Goal: Task Accomplishment & Management: Complete application form

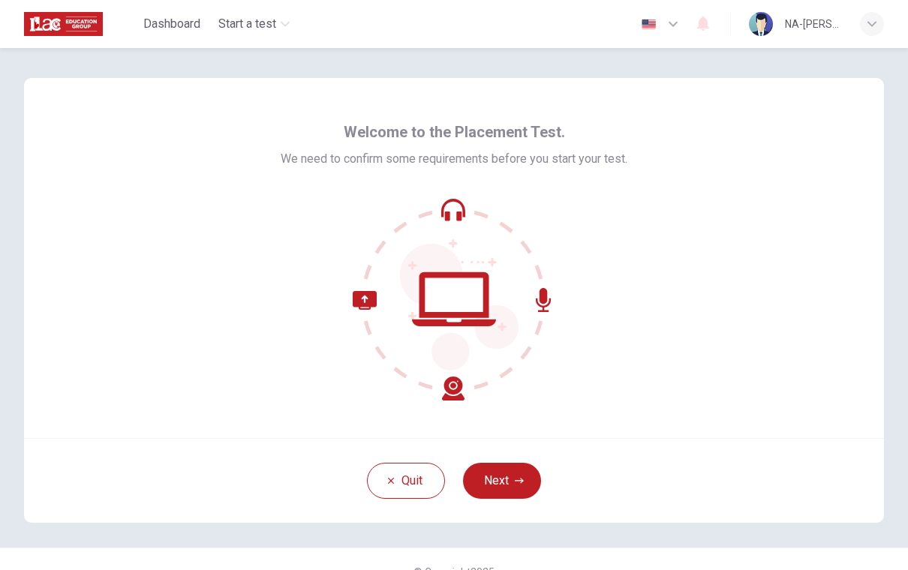
click at [518, 487] on button "Next" at bounding box center [502, 481] width 78 height 36
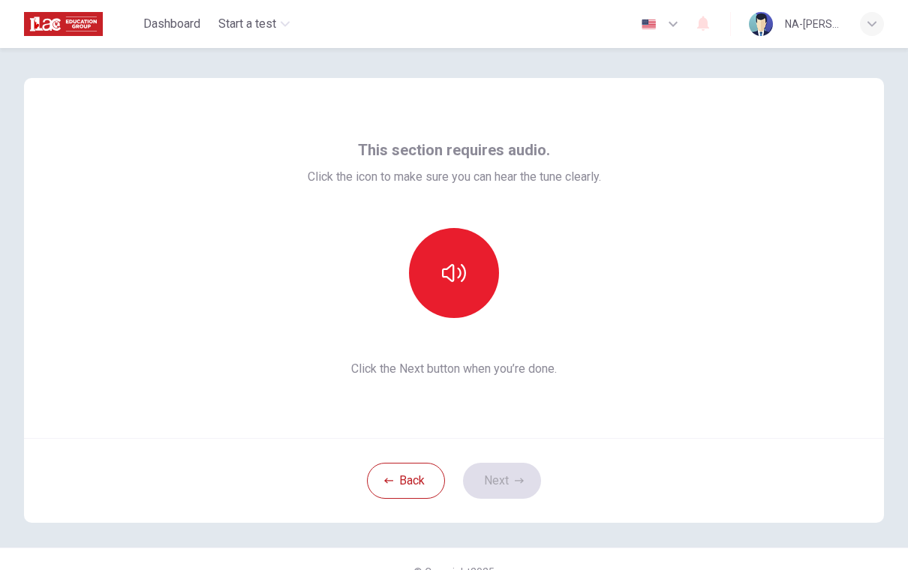
click at [461, 282] on icon "button" at bounding box center [454, 273] width 24 height 24
click at [459, 302] on button "button" at bounding box center [454, 273] width 90 height 90
click at [459, 283] on icon "button" at bounding box center [454, 273] width 24 height 24
click at [524, 482] on button "Next" at bounding box center [502, 481] width 78 height 36
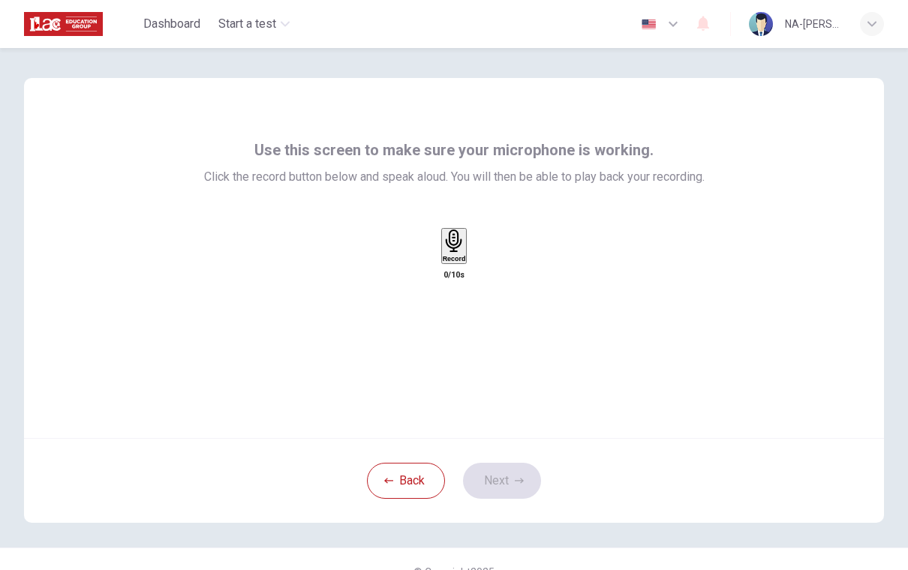
click at [466, 263] on div "Record" at bounding box center [454, 246] width 23 height 33
click at [449, 302] on div "Stop" at bounding box center [453, 290] width 15 height 121
click at [482, 275] on icon "button" at bounding box center [478, 270] width 8 height 11
click at [512, 482] on button "Next" at bounding box center [502, 481] width 78 height 36
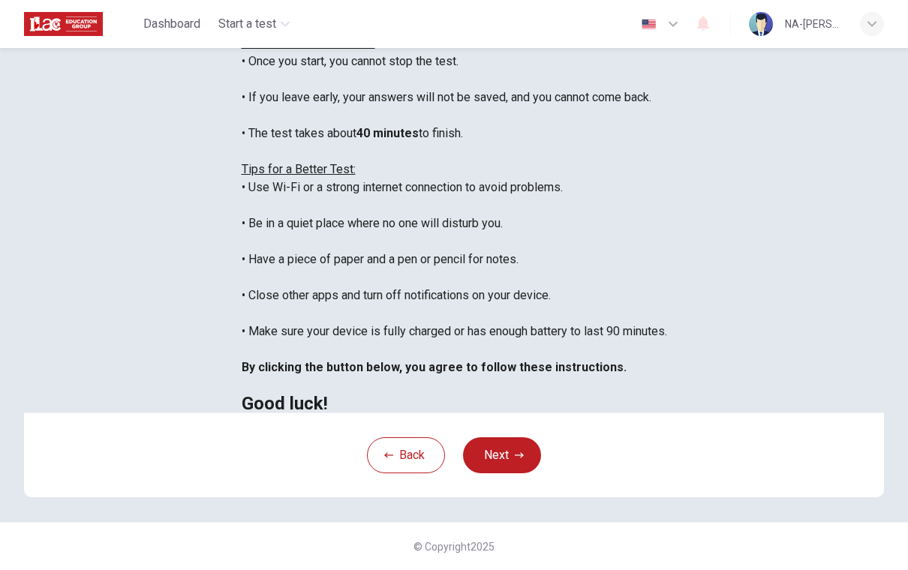
scroll to position [201, 0]
click at [501, 473] on button "Next" at bounding box center [502, 455] width 78 height 36
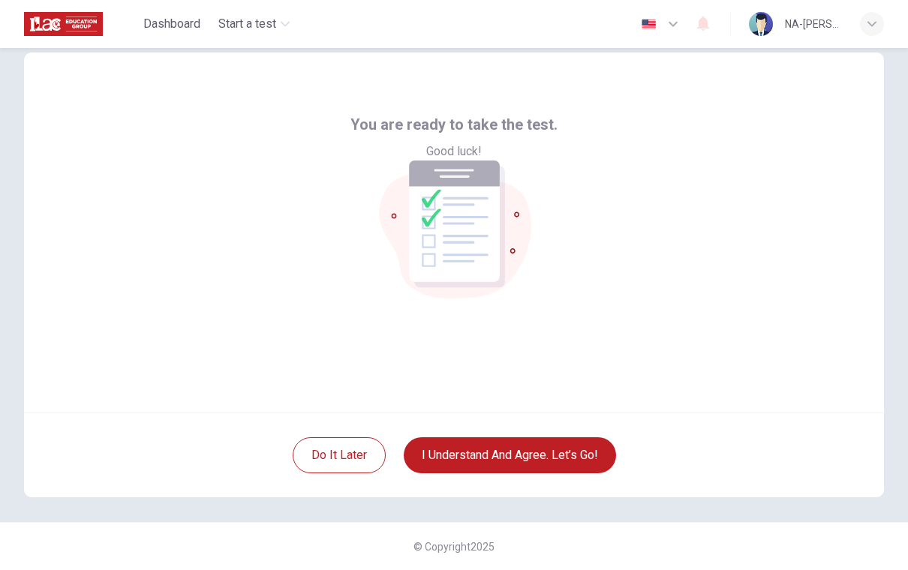
scroll to position [26, 0]
click at [588, 471] on button "I understand and agree. Let’s go!" at bounding box center [510, 455] width 212 height 36
click at [587, 454] on button "I understand and agree. Let’s go!" at bounding box center [510, 455] width 212 height 36
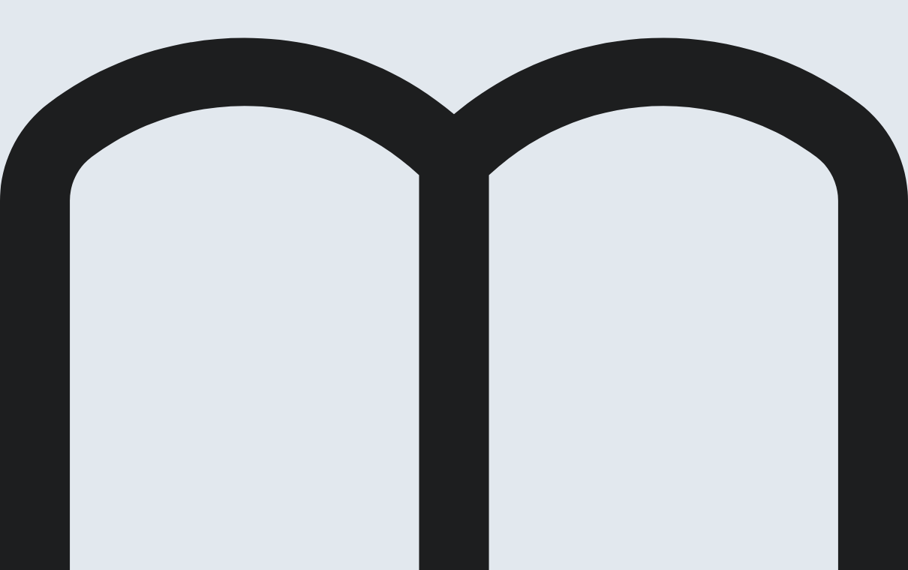
scroll to position [102, 0]
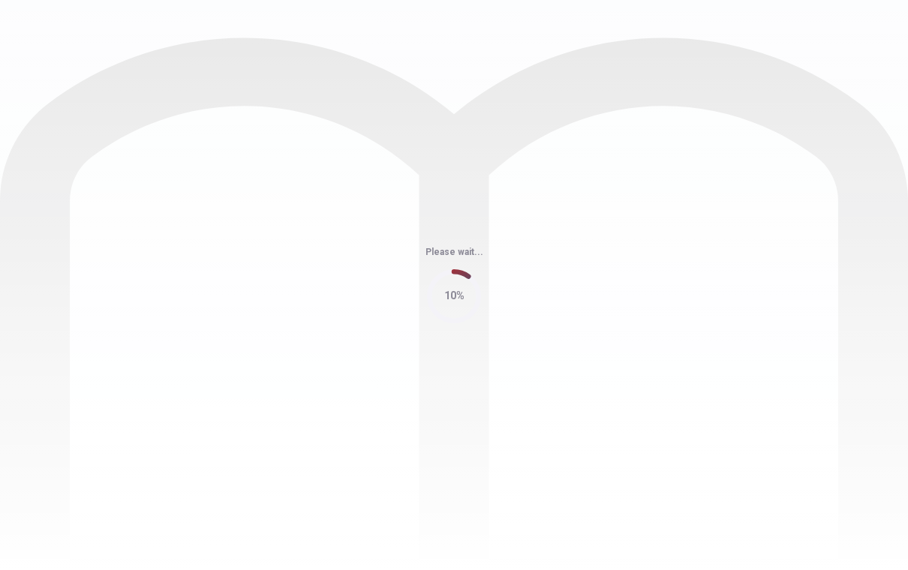
scroll to position [0, 0]
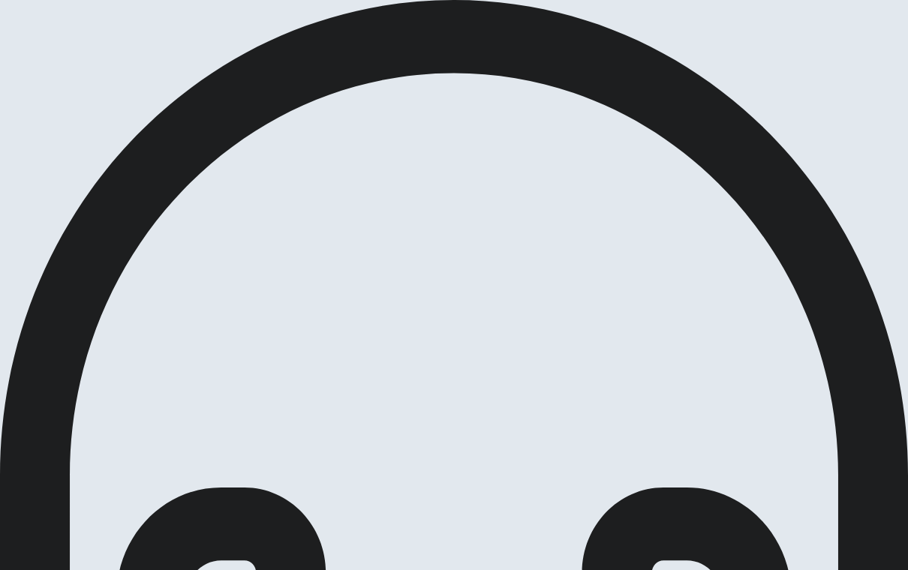
scroll to position [24, 0]
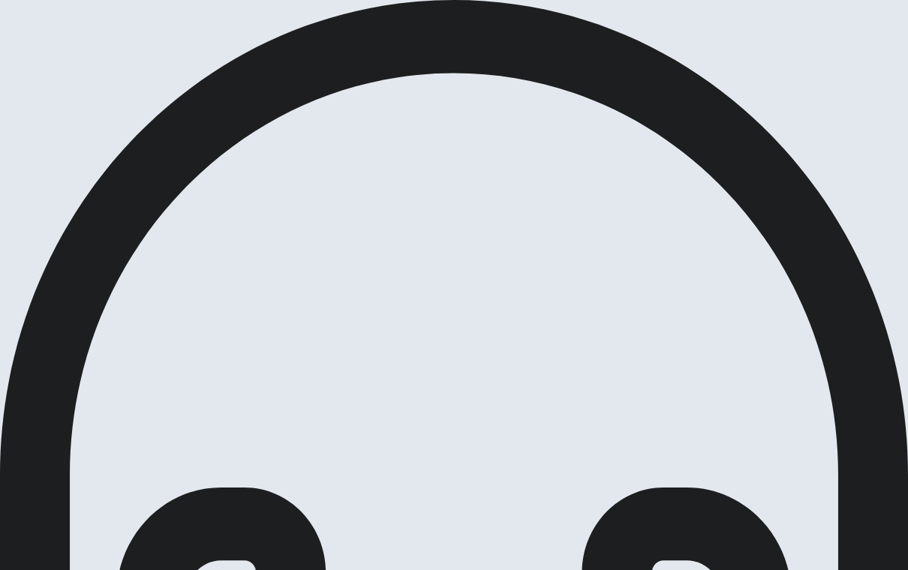
scroll to position [854, 0]
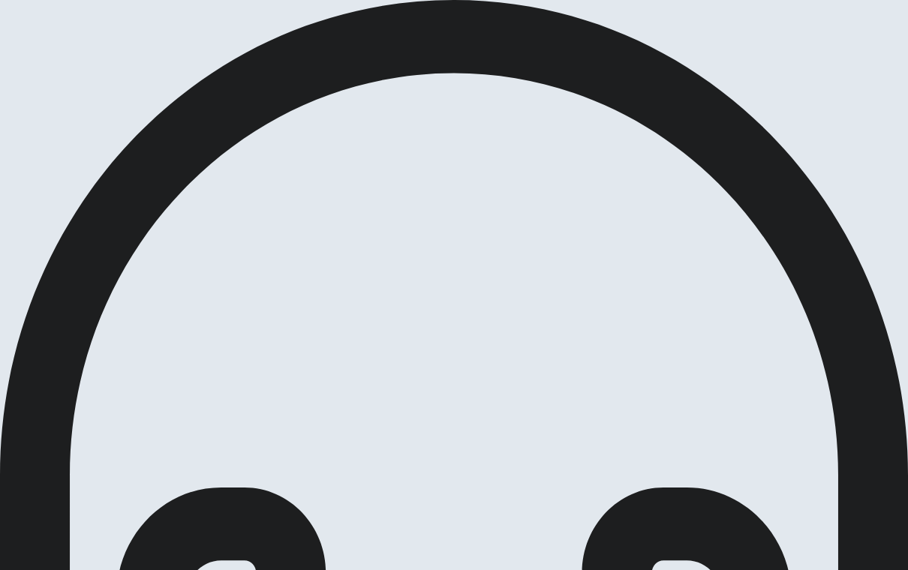
scroll to position [248, 0]
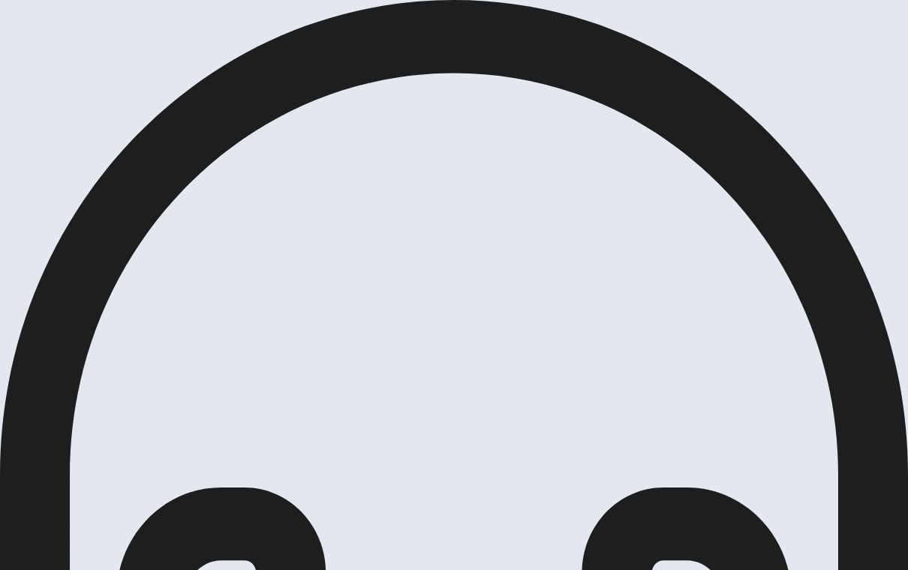
scroll to position [713, 0]
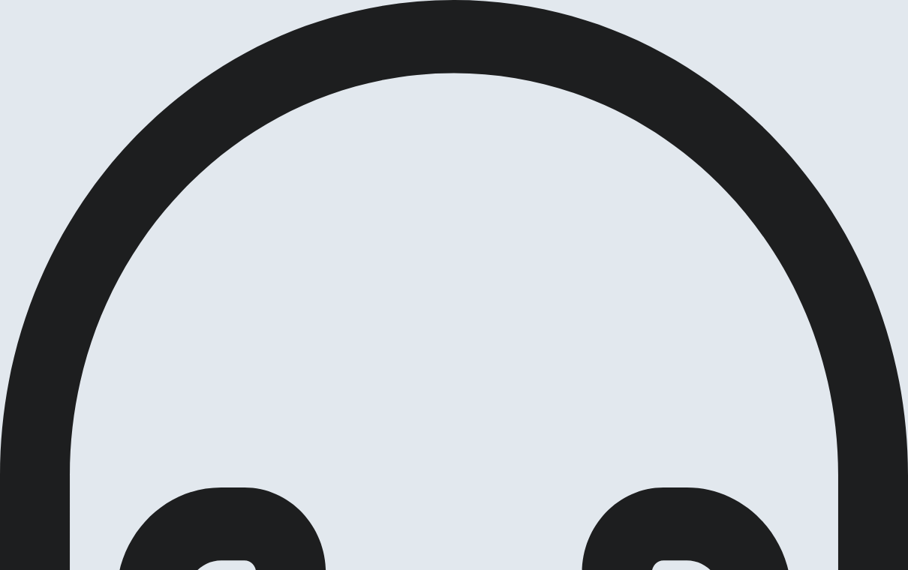
scroll to position [210, 0]
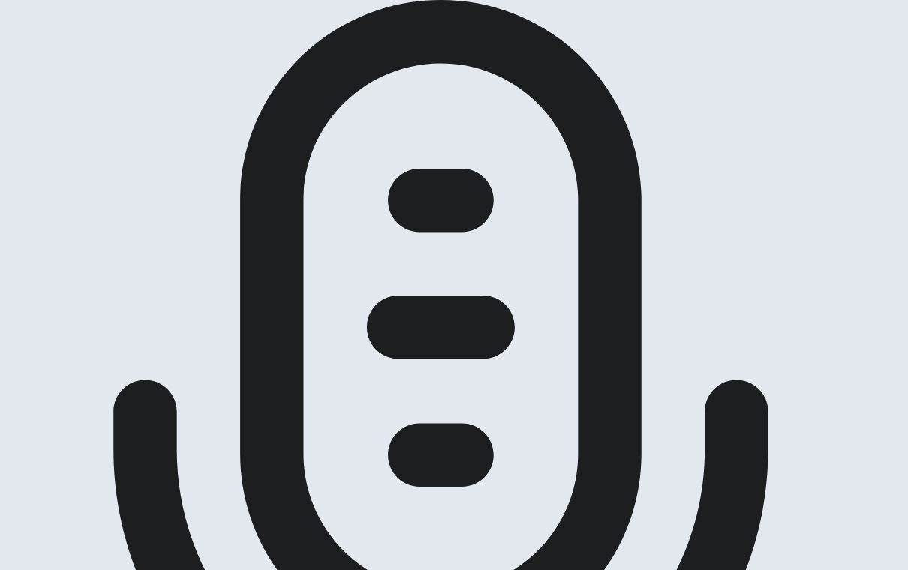
scroll to position [244, 0]
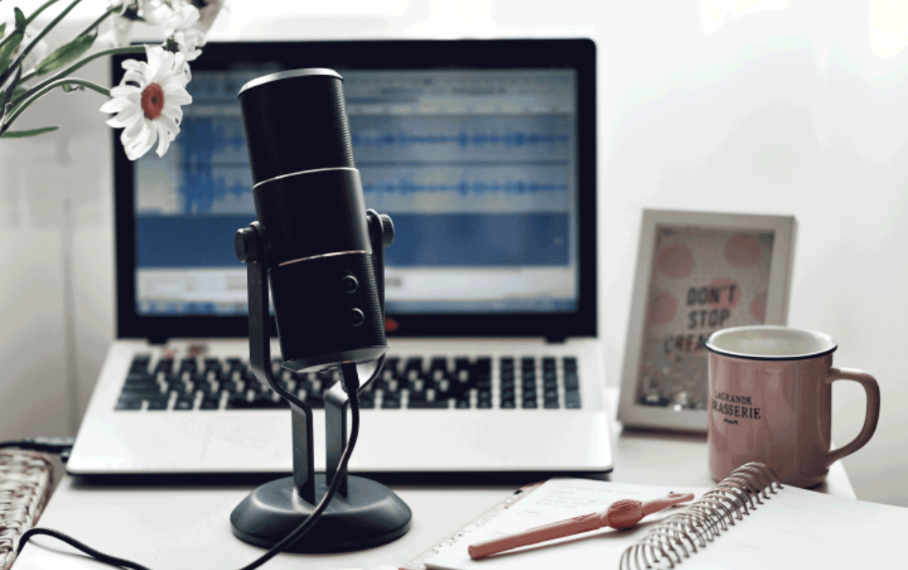
scroll to position [0, 0]
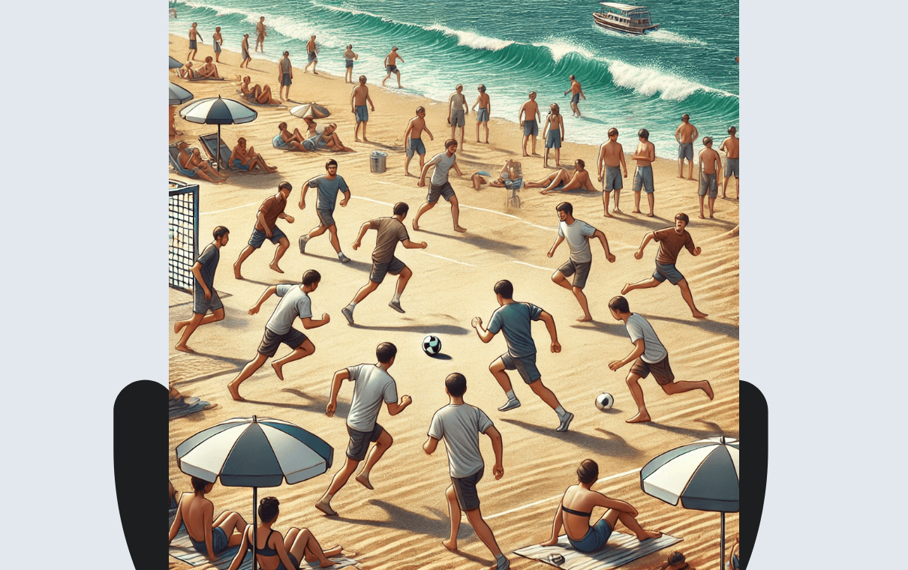
scroll to position [2, 0]
click at [530, 375] on img at bounding box center [454, 285] width 908 height 570
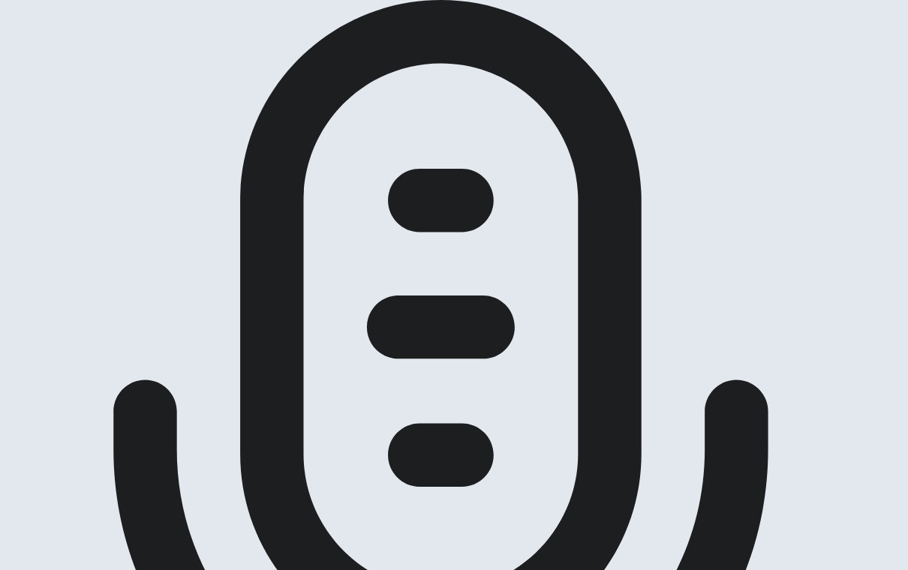
scroll to position [268, 0]
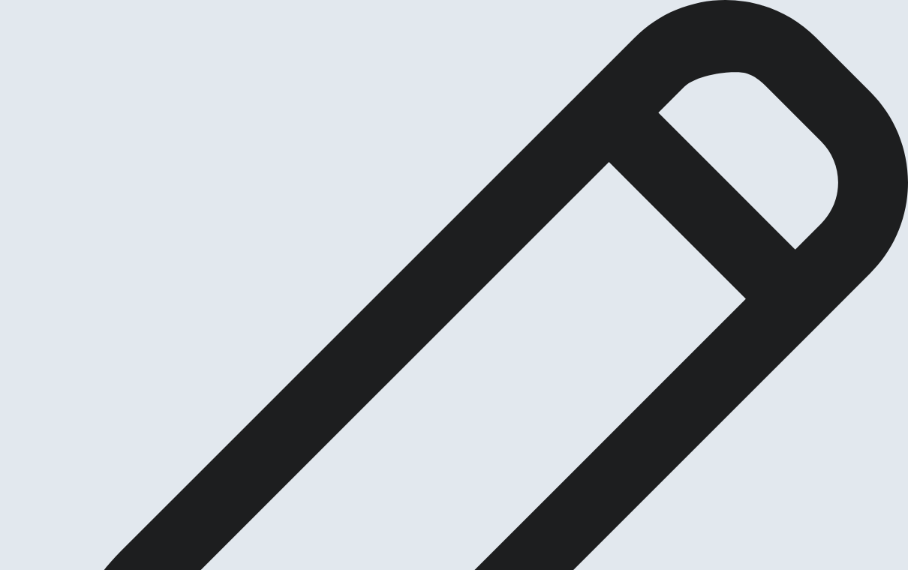
scroll to position [120, 0]
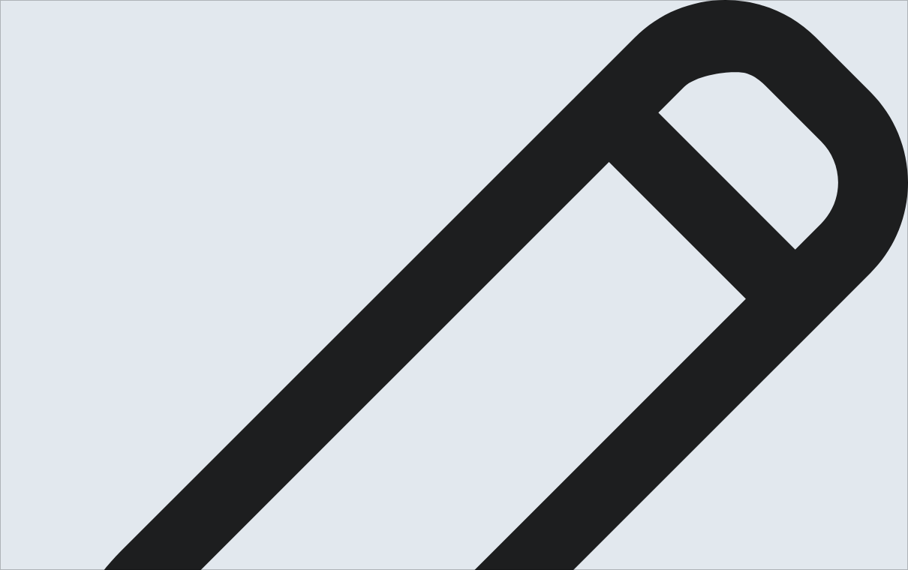
type textarea "～"
type textarea "A"
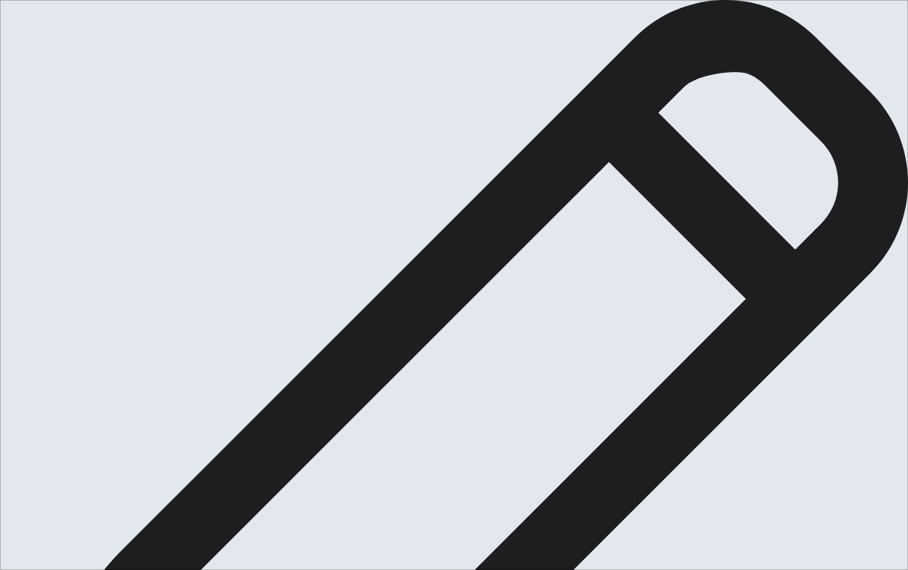
scroll to position [0, 0]
type textarea "I"
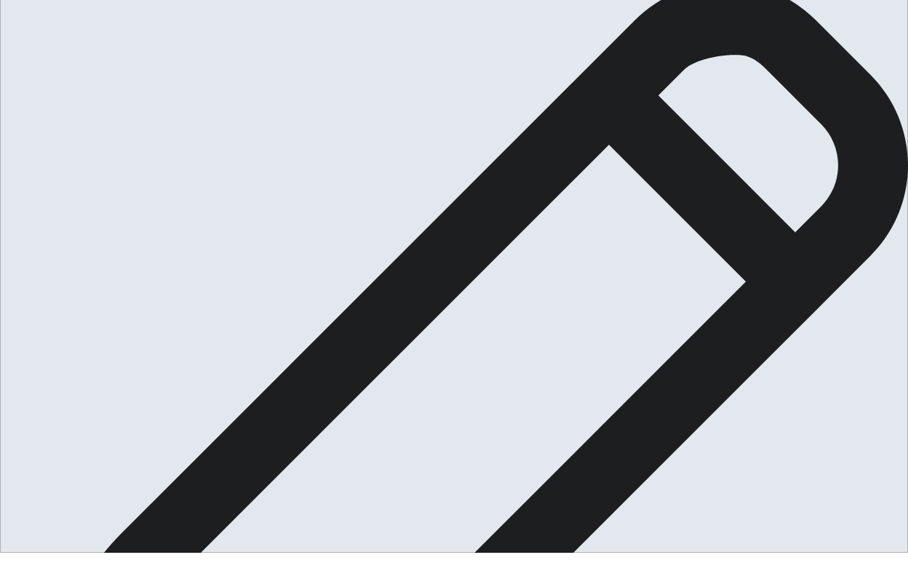
type textarea "Based on my occupation, I am a nurse and working in hospital, in our [PERSON_NA…"
